Goal: Download file/media

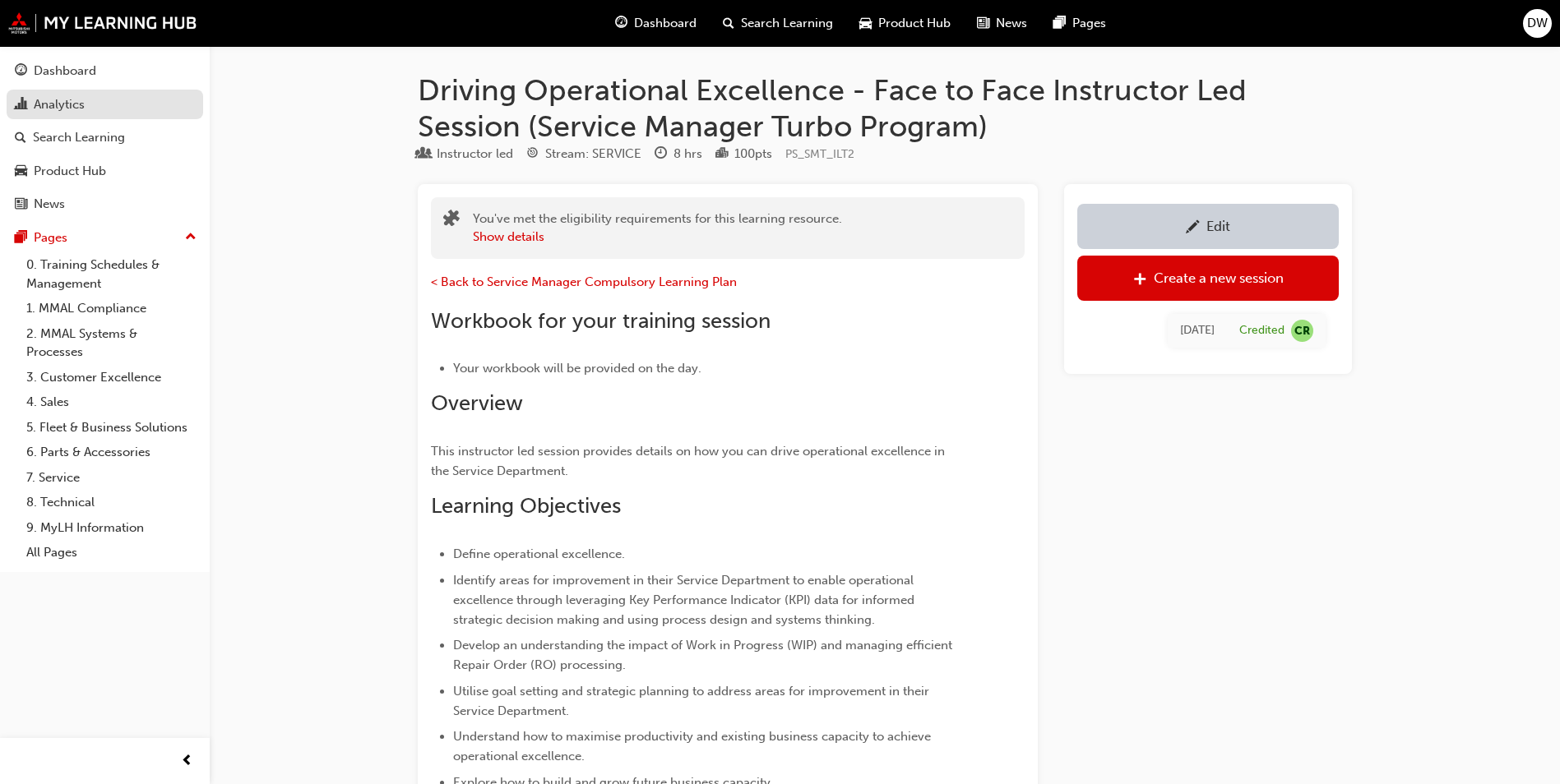
click at [68, 106] on div "Analytics" at bounding box center [59, 104] width 51 height 19
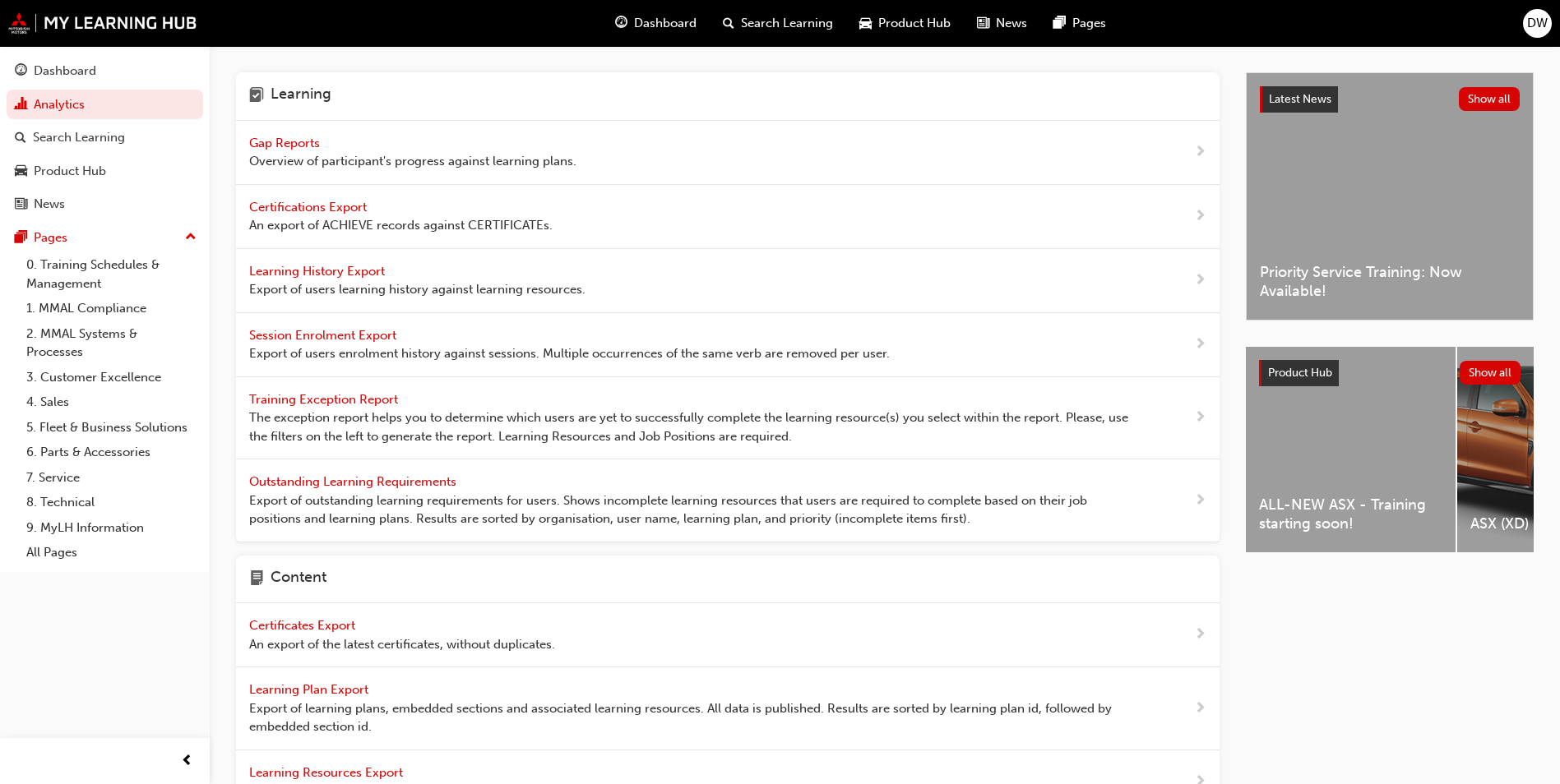
click at [316, 271] on span "Learning History Export" at bounding box center [318, 271] width 139 height 15
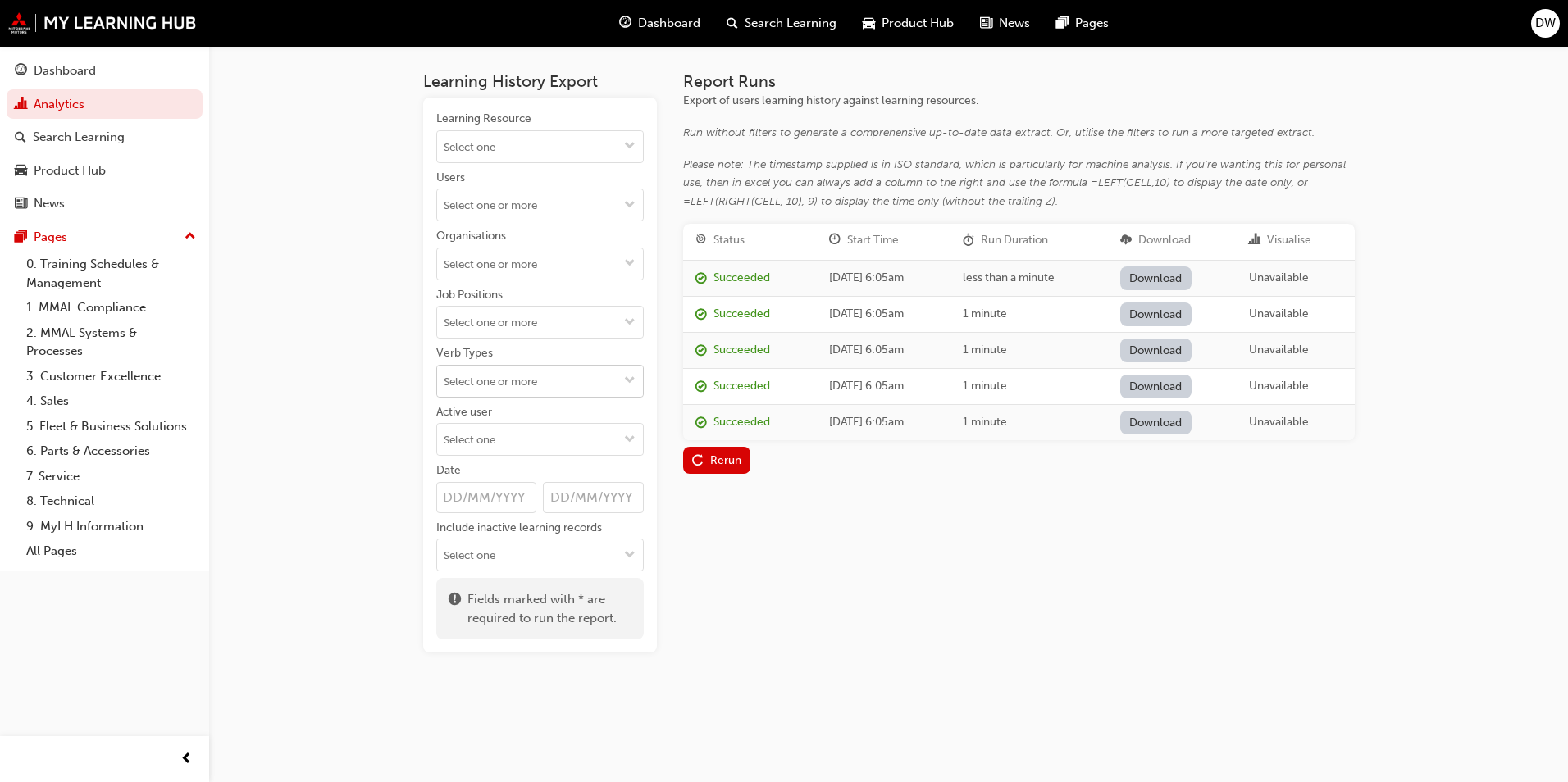
click at [511, 387] on input "Verb Types" at bounding box center [540, 380] width 206 height 31
type input "compl"
click at [496, 407] on li "COMPLETE" at bounding box center [540, 413] width 208 height 31
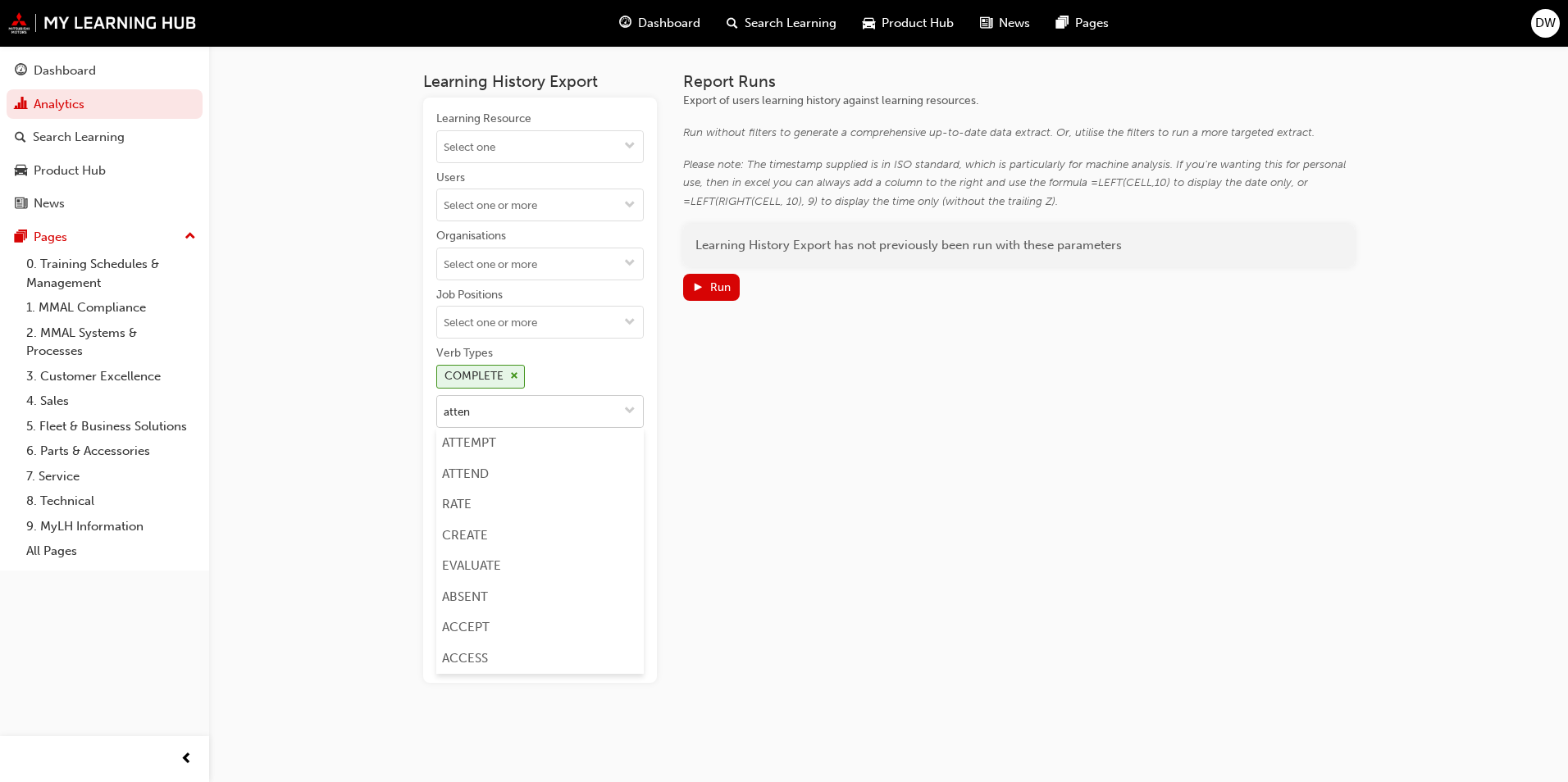
type input "attend"
click at [487, 441] on li "ATTEND" at bounding box center [540, 443] width 208 height 31
type input "pass"
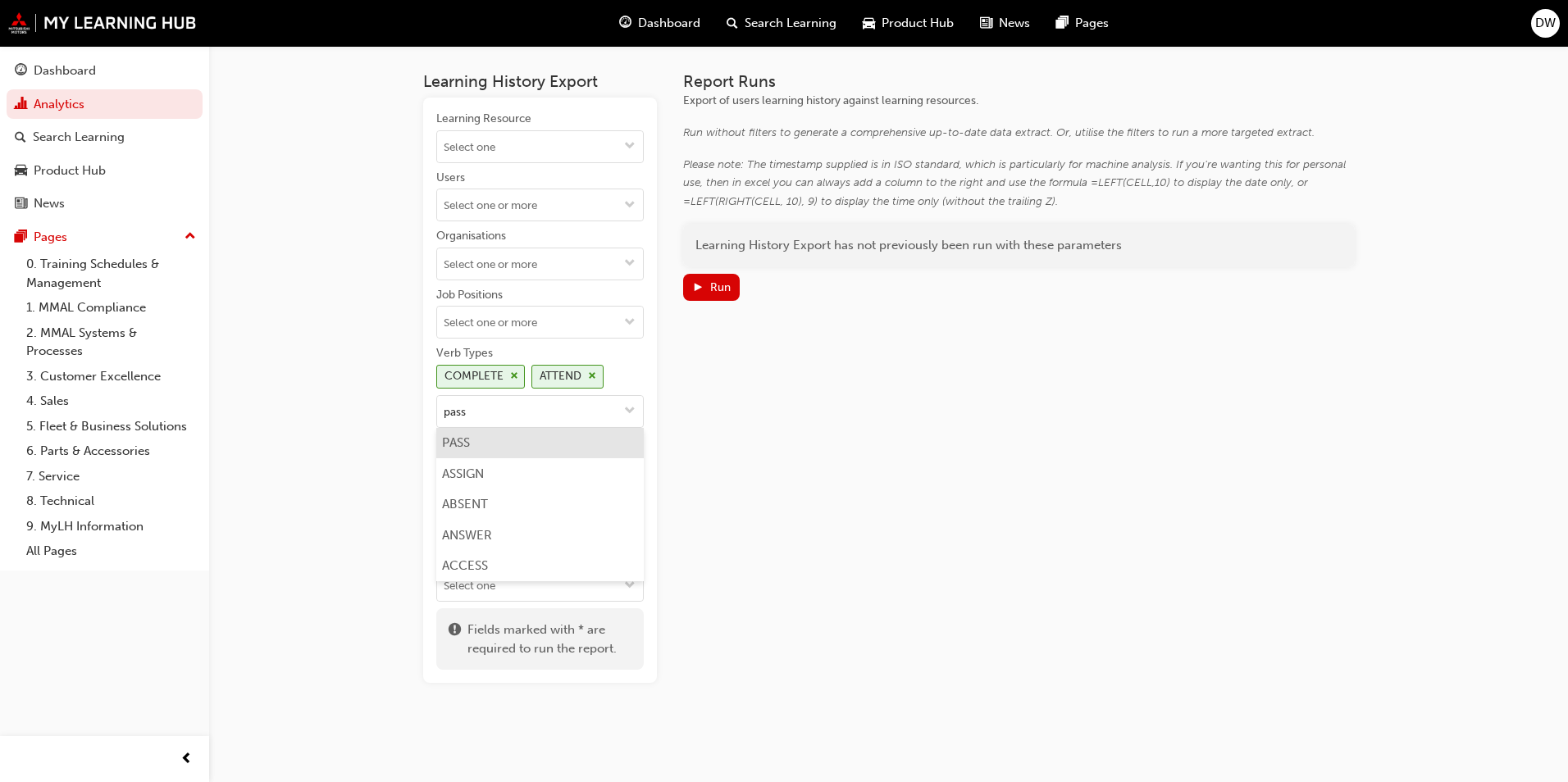
click at [464, 442] on li "PASS" at bounding box center [540, 443] width 208 height 31
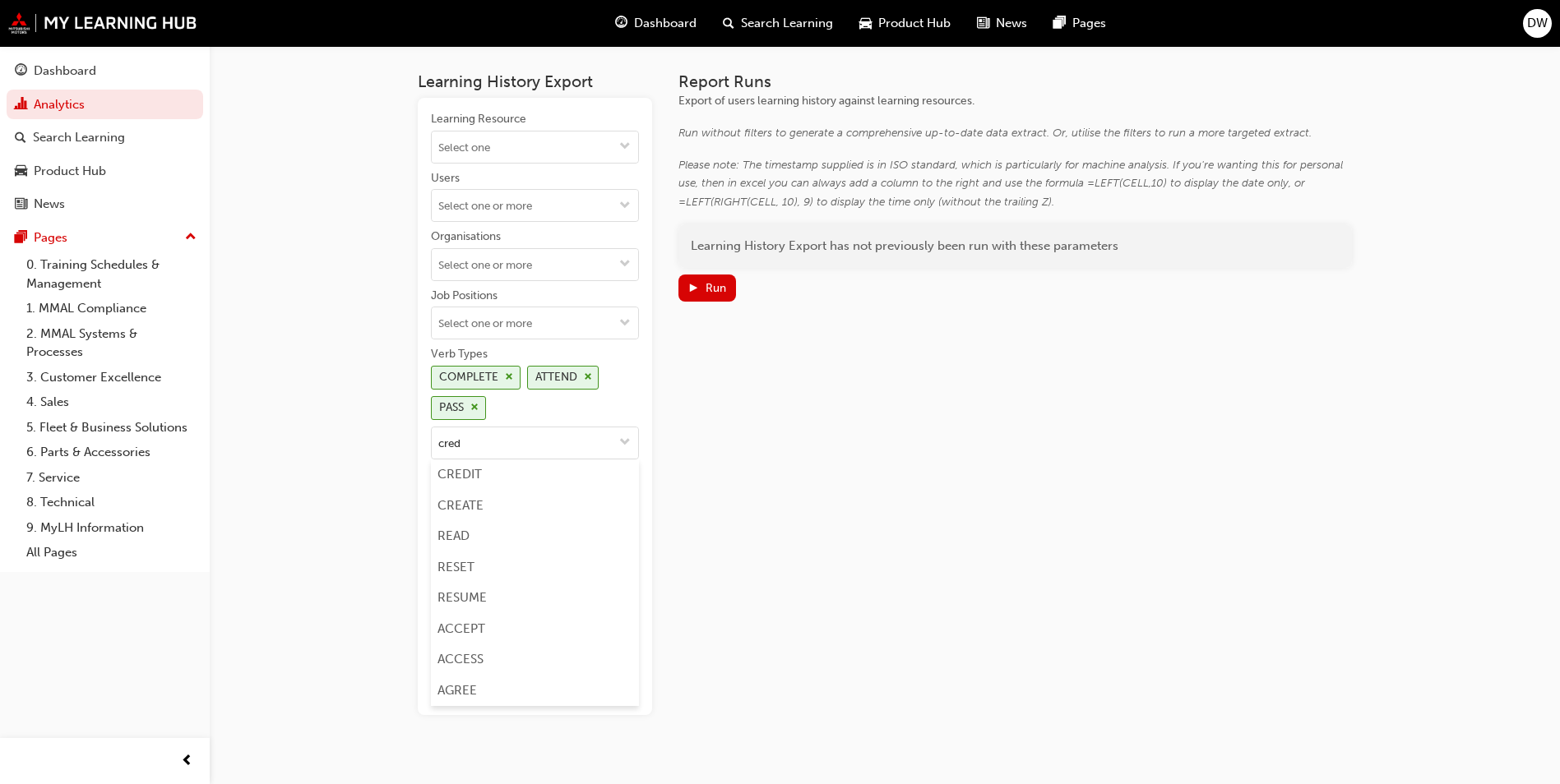
type input "credi"
click at [454, 470] on li "CREDIT" at bounding box center [535, 475] width 208 height 31
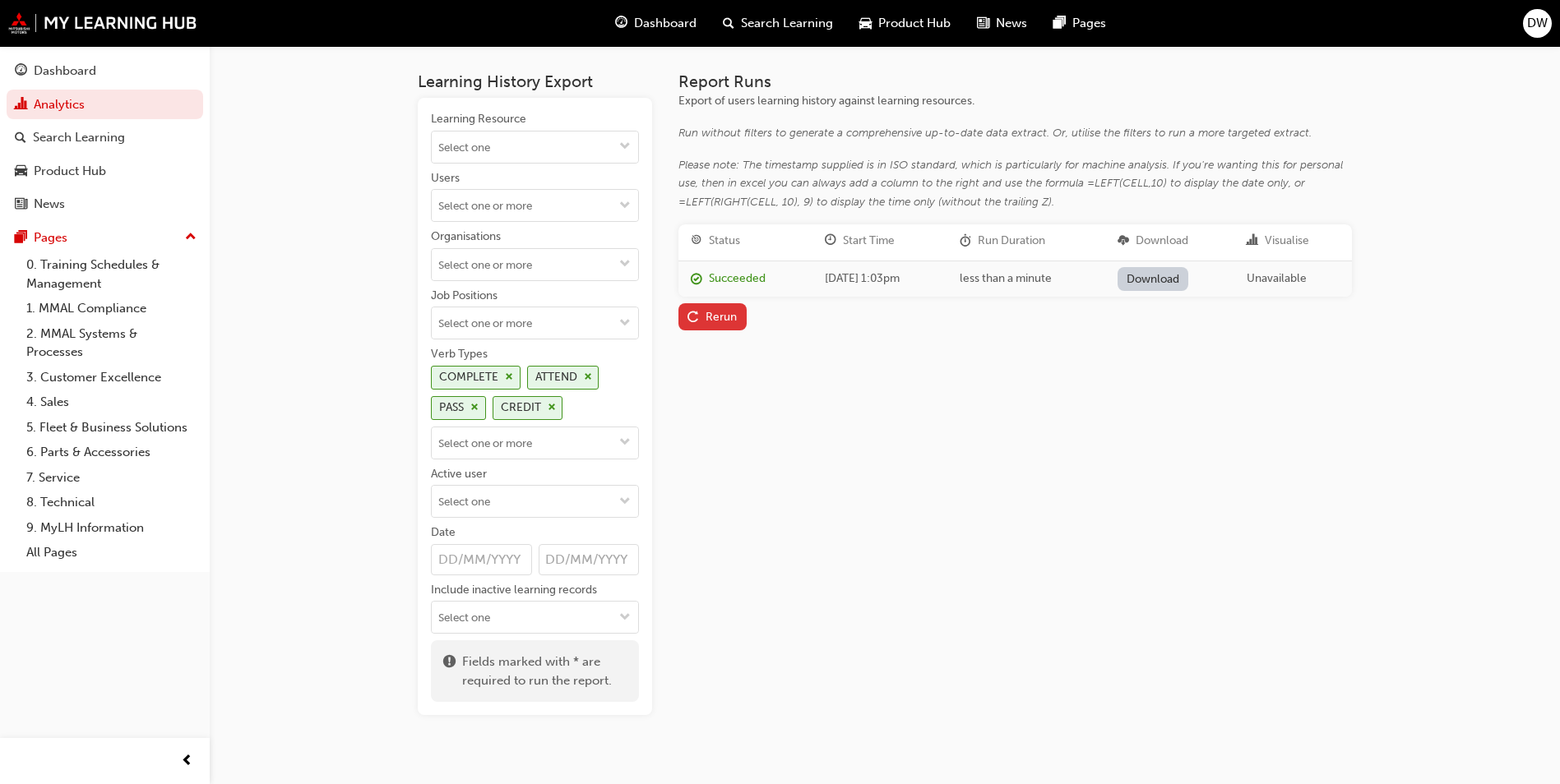
click at [729, 311] on div "Rerun" at bounding box center [720, 317] width 31 height 14
click at [1191, 278] on link "Download" at bounding box center [1155, 279] width 71 height 24
click at [1170, 462] on div "Report Runs Export of users learning history against learning resources. Run wi…" at bounding box center [1015, 393] width 673 height 643
click at [985, 486] on div "Report Runs Export of users learning history against learning resources. Run wi…" at bounding box center [1015, 393] width 673 height 643
